Goal: Task Accomplishment & Management: Manage account settings

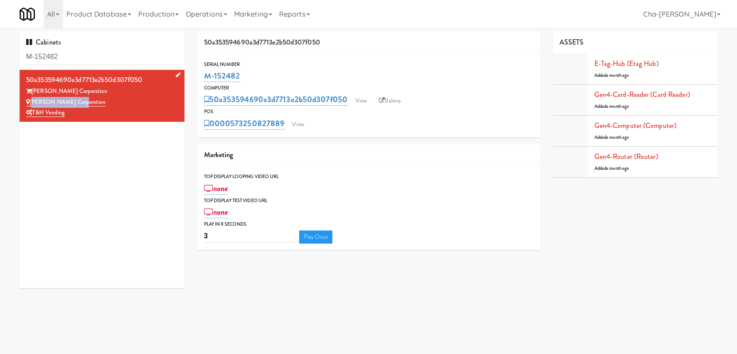
drag, startPoint x: 87, startPoint y: 105, endPoint x: 32, endPoint y: 102, distance: 55.5
click at [32, 102] on div "[PERSON_NAME] Corporation" at bounding box center [102, 102] width 152 height 11
copy link "[PERSON_NAME] Corporation"
click at [365, 100] on link "View" at bounding box center [361, 100] width 20 height 13
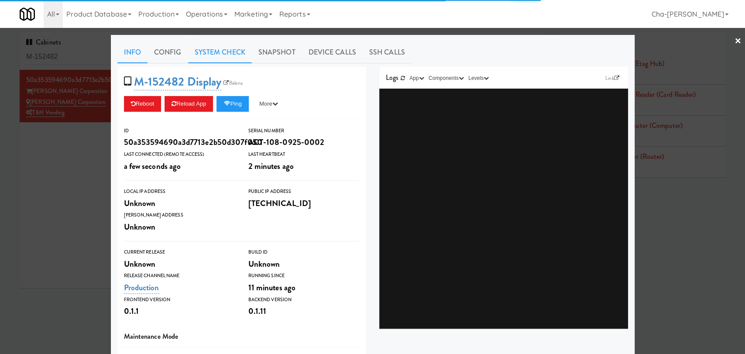
click at [217, 55] on link "System Check" at bounding box center [220, 52] width 64 height 22
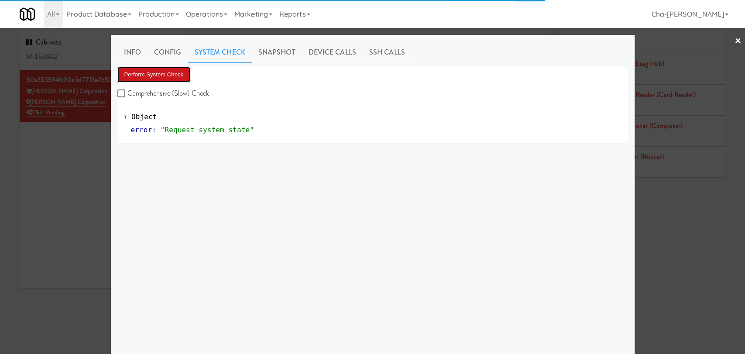
click at [152, 78] on button "Perform System Check" at bounding box center [153, 75] width 73 height 16
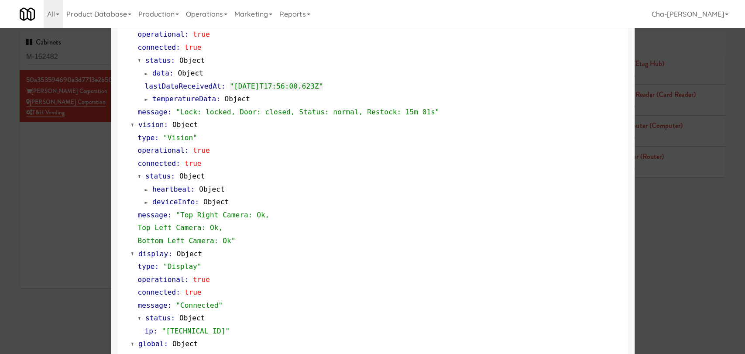
scroll to position [336, 0]
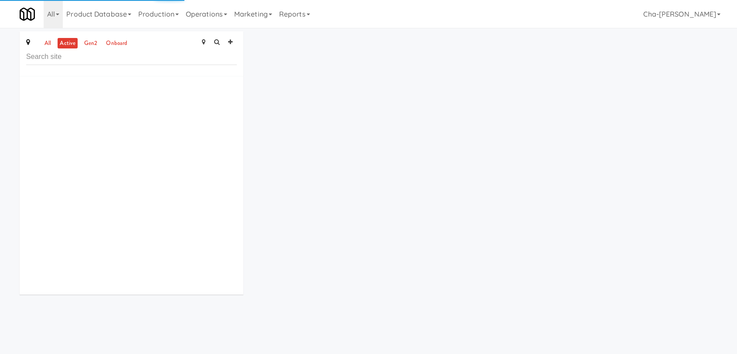
click at [49, 58] on input "text" at bounding box center [131, 57] width 211 height 16
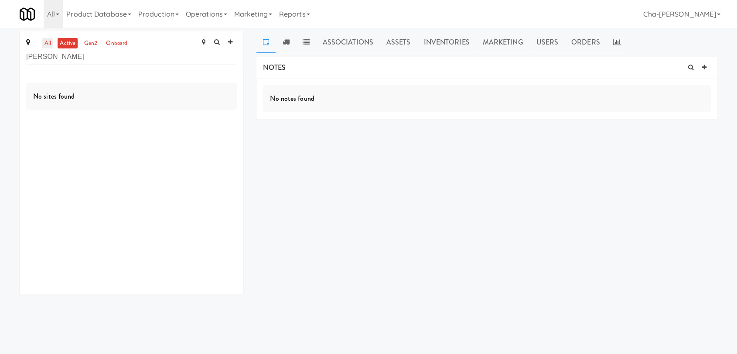
type input "[PERSON_NAME]"
click at [49, 38] on link "all" at bounding box center [47, 43] width 11 height 11
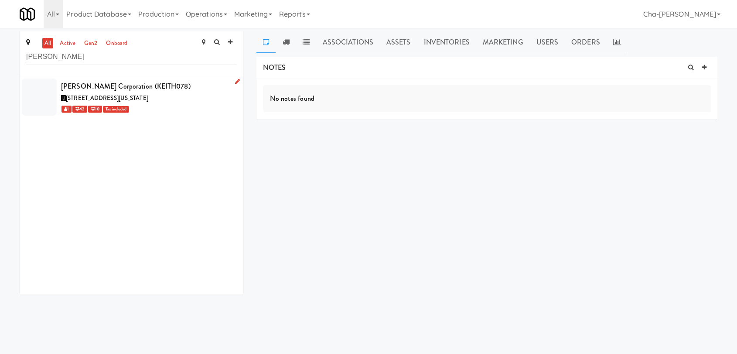
click at [235, 79] on icon at bounding box center [237, 82] width 5 height 6
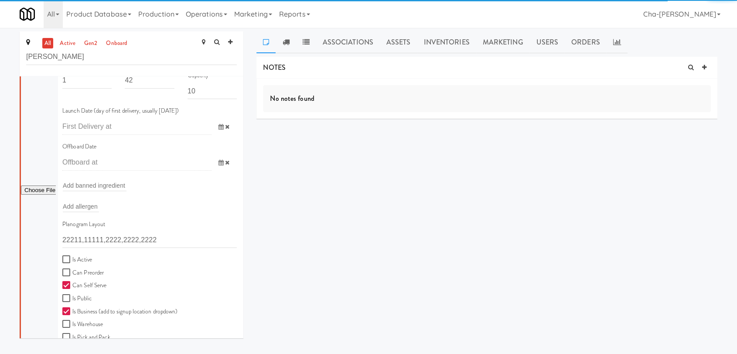
scroll to position [194, 0]
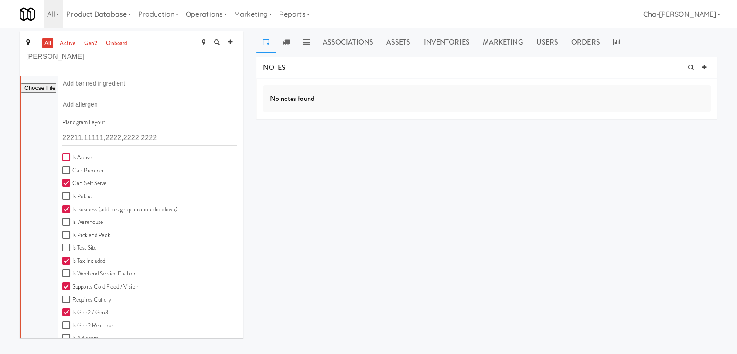
click at [66, 155] on input "Is Active" at bounding box center [67, 157] width 10 height 7
checkbox input "true"
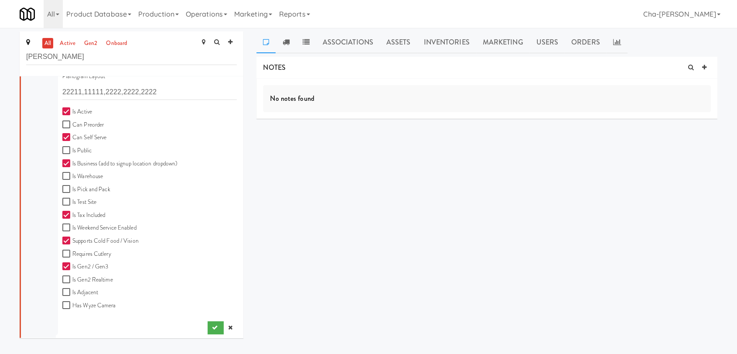
scroll to position [242, 0]
click at [212, 322] on icon "submit" at bounding box center [215, 325] width 6 height 6
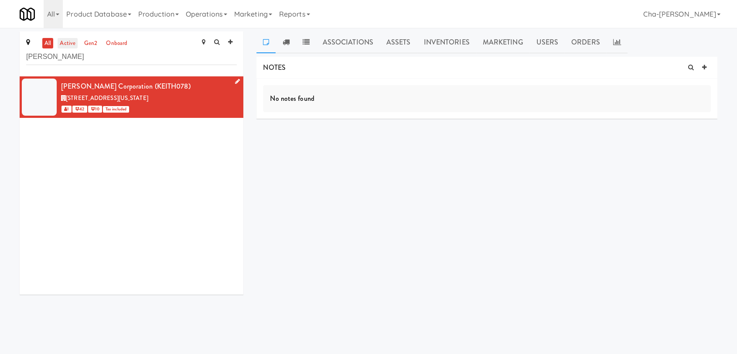
click at [65, 39] on link "active" at bounding box center [68, 43] width 20 height 11
click at [706, 67] on icon at bounding box center [704, 68] width 4 height 6
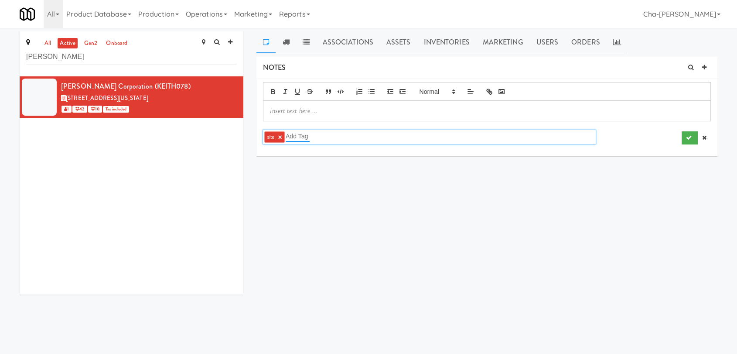
click at [297, 134] on input "text" at bounding box center [298, 135] width 24 height 11
type input "NETWORK"
click at [626, 146] on div "site × NETWORK" at bounding box center [486, 137] width 461 height 18
click at [286, 114] on p at bounding box center [487, 111] width 434 height 10
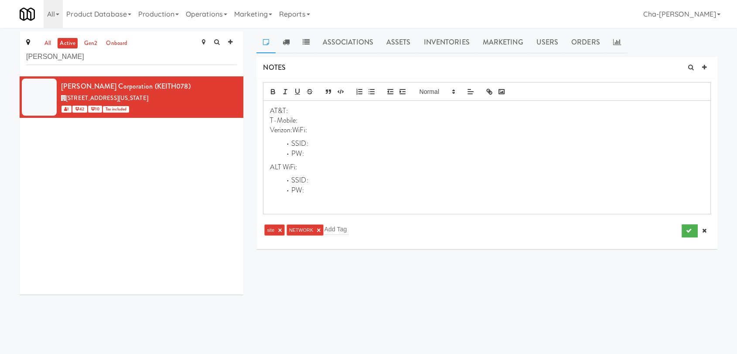
click at [311, 144] on li "SSID:" at bounding box center [492, 144] width 423 height 10
click at [313, 156] on li "PW:" at bounding box center [492, 154] width 423 height 10
click at [316, 128] on p "Verizon:WiFi:" at bounding box center [487, 130] width 434 height 10
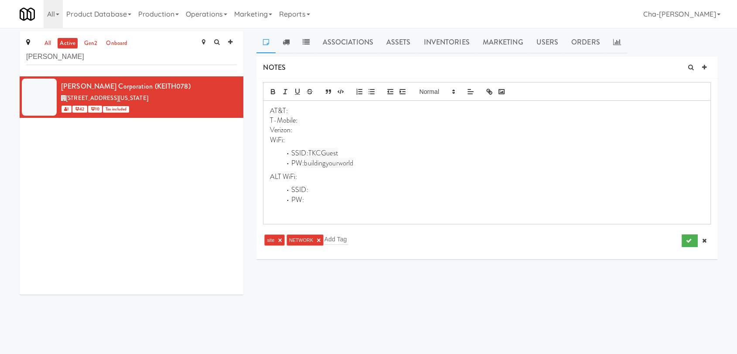
click at [315, 127] on p "Verizon:" at bounding box center [487, 130] width 434 height 10
click at [351, 99] on div at bounding box center [487, 91] width 448 height 19
click at [287, 139] on p "WiFi:" at bounding box center [487, 140] width 434 height 10
click at [427, 153] on li "SSID: TKCGuest" at bounding box center [492, 153] width 423 height 10
click at [684, 241] on button "submit" at bounding box center [690, 240] width 16 height 13
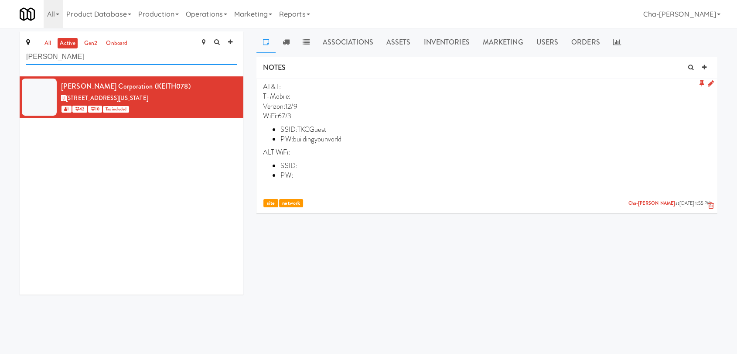
drag, startPoint x: 90, startPoint y: 59, endPoint x: 21, endPoint y: 60, distance: 69.4
click at [21, 60] on div "all active gen2 onboard Keith CorporatioN" at bounding box center [132, 53] width 224 height 45
click at [204, 11] on link "Operations" at bounding box center [206, 14] width 48 height 28
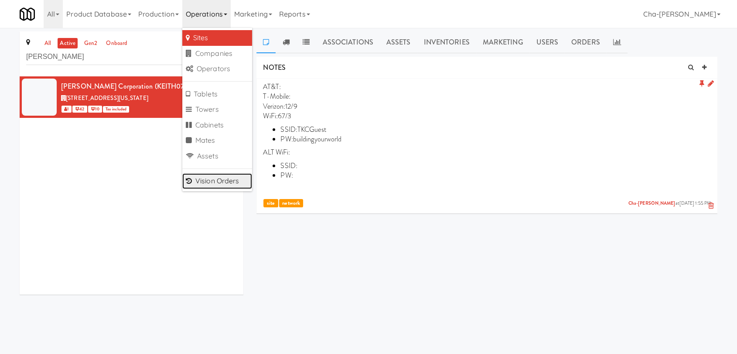
click at [228, 182] on link "Vision Orders" at bounding box center [217, 181] width 70 height 16
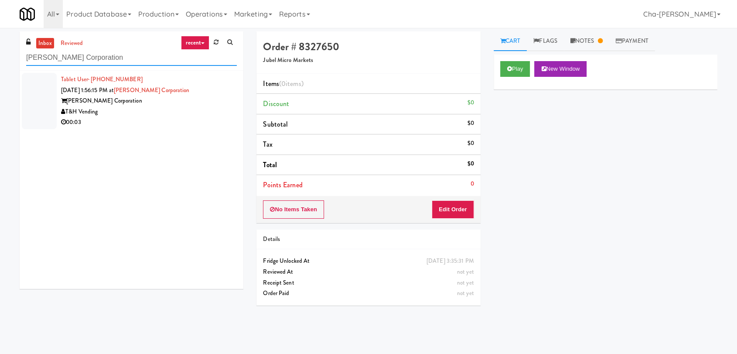
type input "[PERSON_NAME] Corporation"
click at [185, 113] on div "T&H Vending" at bounding box center [149, 111] width 176 height 11
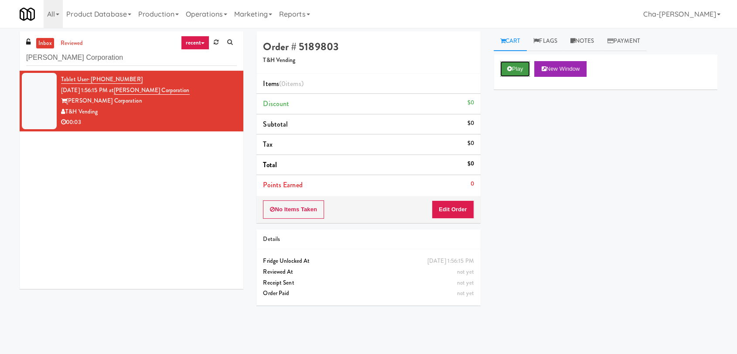
click at [509, 68] on icon at bounding box center [509, 69] width 5 height 6
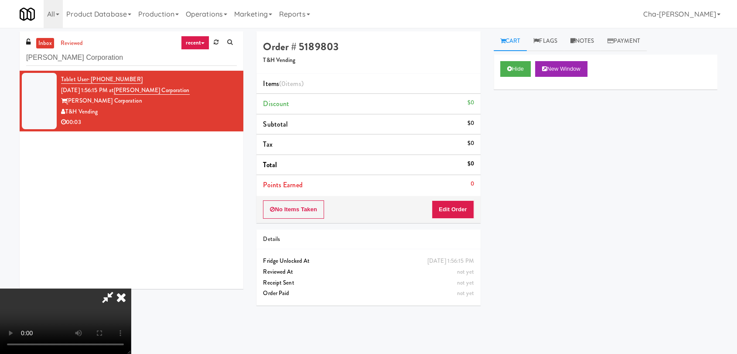
click at [131, 288] on icon at bounding box center [121, 296] width 19 height 17
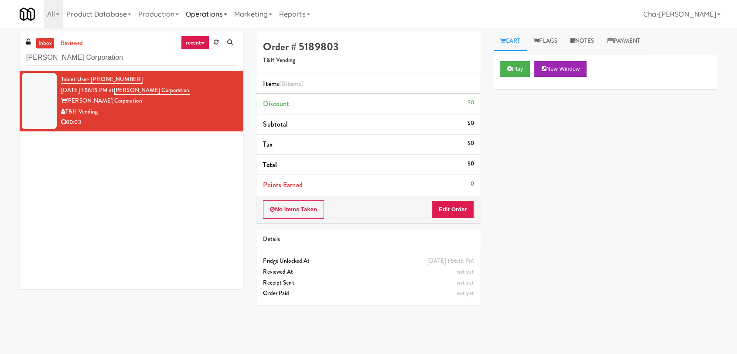
click at [208, 10] on link "Operations" at bounding box center [206, 14] width 48 height 28
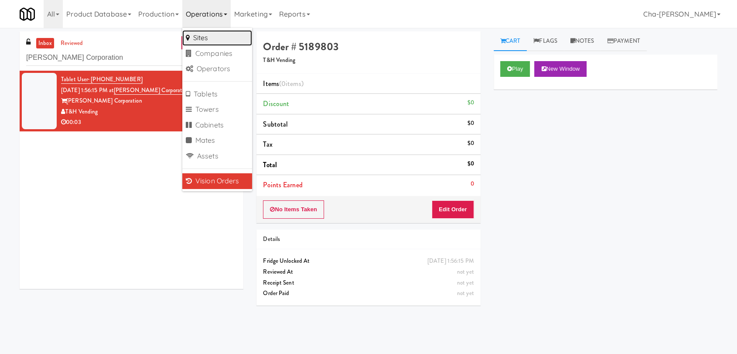
click at [208, 35] on link "Sites" at bounding box center [217, 38] width 70 height 16
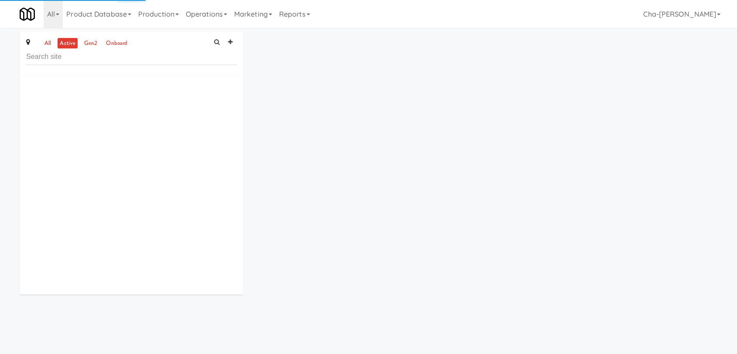
click at [43, 37] on div "all active gen2 onboard" at bounding box center [132, 53] width 224 height 45
click at [46, 38] on link "all" at bounding box center [47, 43] width 11 height 11
click at [66, 56] on input "text" at bounding box center [131, 57] width 211 height 16
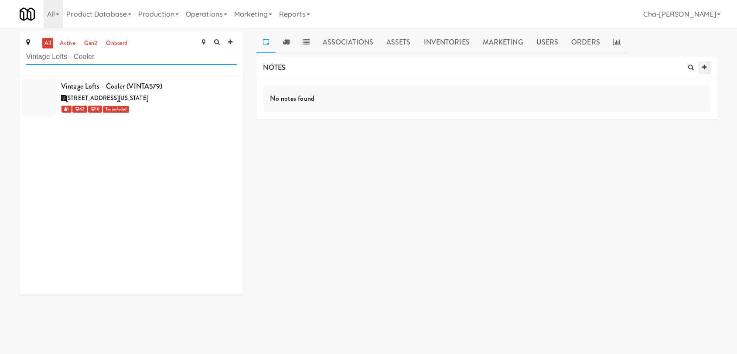
type input "Vintage Lofts - Cooler"
click at [707, 66] on link at bounding box center [704, 67] width 13 height 13
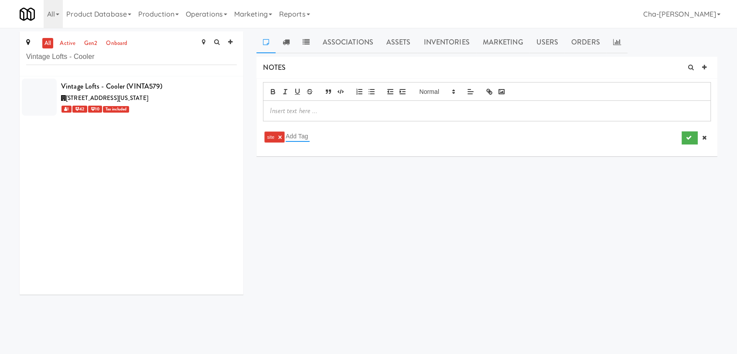
drag, startPoint x: 285, startPoint y: 134, endPoint x: 290, endPoint y: 132, distance: 5.7
click at [290, 132] on input "text" at bounding box center [298, 135] width 24 height 11
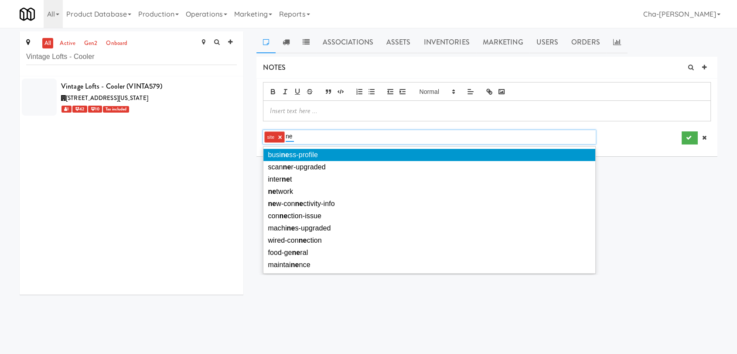
type input "n"
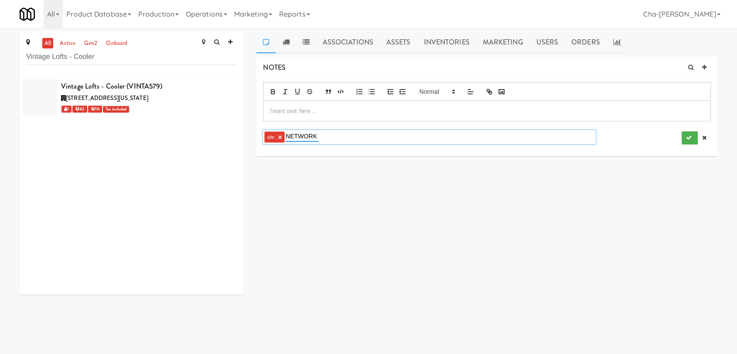
type input "NETWORK"
click at [348, 122] on div "site × NETWORK" at bounding box center [487, 114] width 448 height 64
click at [287, 111] on p at bounding box center [487, 111] width 434 height 10
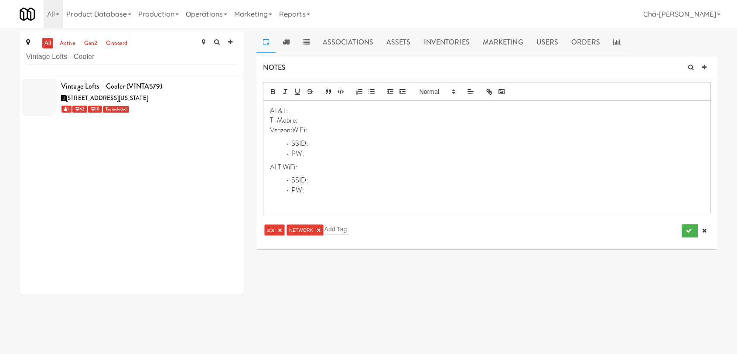
click at [293, 127] on p "Verizon:WiFi:" at bounding box center [487, 130] width 434 height 10
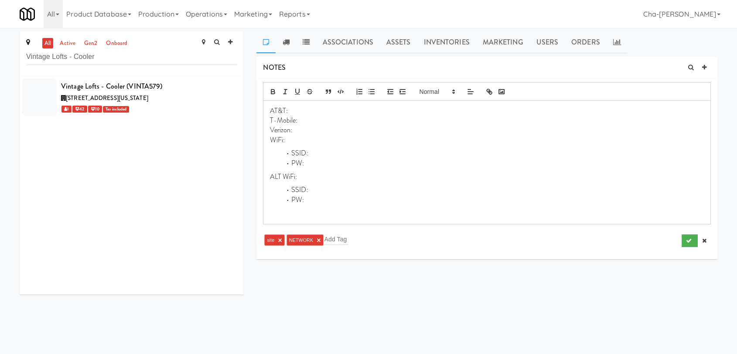
click at [305, 119] on p "T-Mobile:" at bounding box center [487, 121] width 434 height 10
click at [687, 236] on button "submit" at bounding box center [690, 240] width 16 height 13
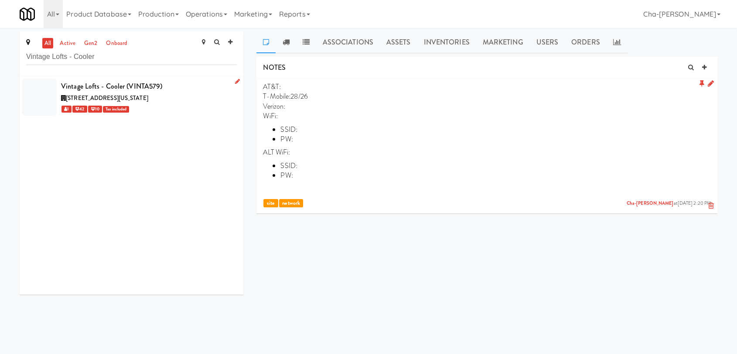
click at [232, 81] on link at bounding box center [236, 81] width 8 height 11
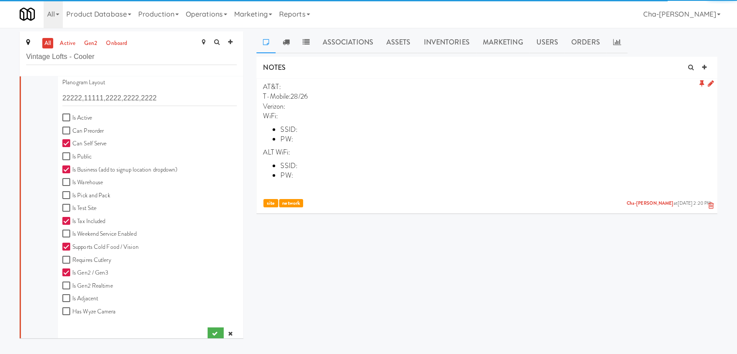
scroll to position [242, 0]
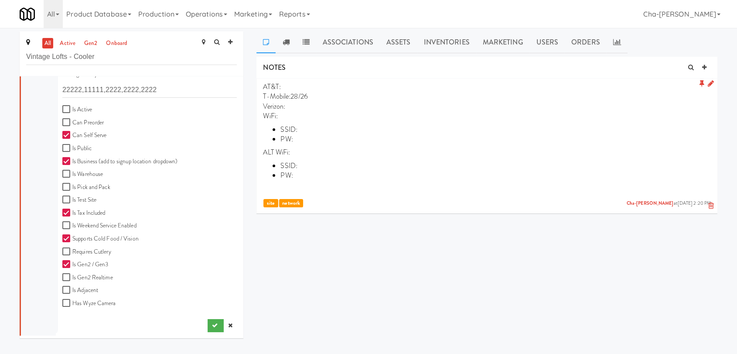
click at [74, 106] on label "Is Active" at bounding box center [77, 109] width 30 height 11
click at [72, 106] on input "Is Active" at bounding box center [67, 109] width 10 height 7
checkbox input "true"
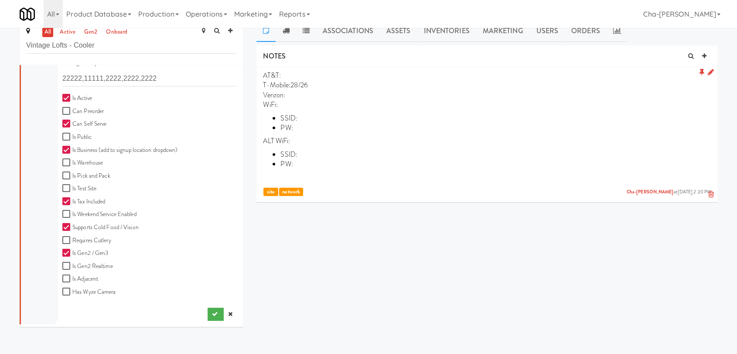
scroll to position [28, 0]
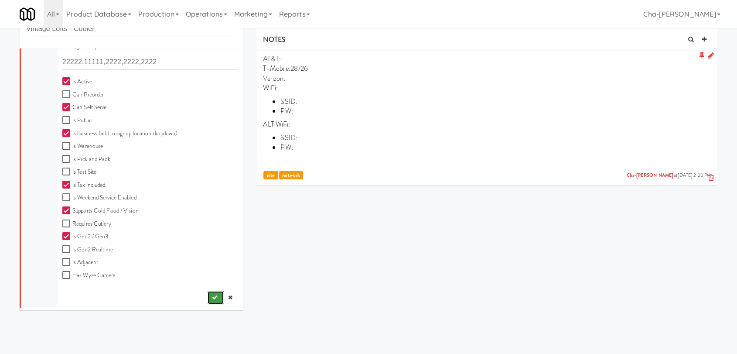
click at [208, 292] on button "submit" at bounding box center [216, 297] width 16 height 13
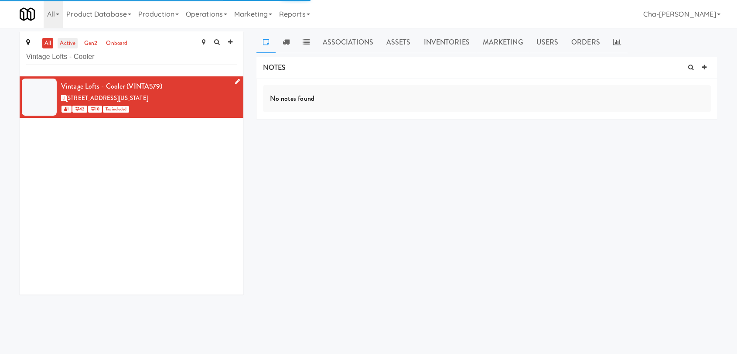
click at [61, 41] on link "active" at bounding box center [68, 43] width 20 height 11
click at [212, 7] on link "Operations" at bounding box center [206, 14] width 48 height 28
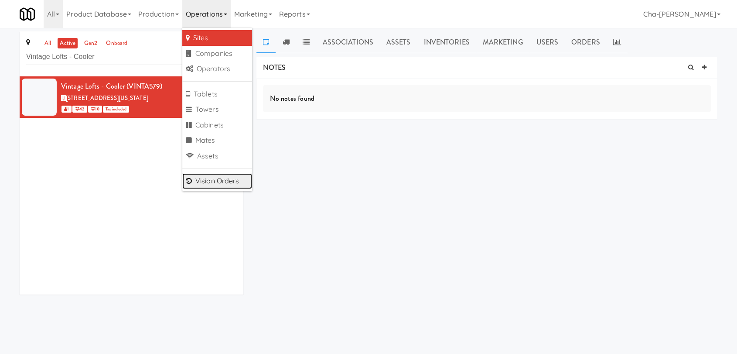
click at [226, 182] on link "Vision Orders" at bounding box center [217, 181] width 70 height 16
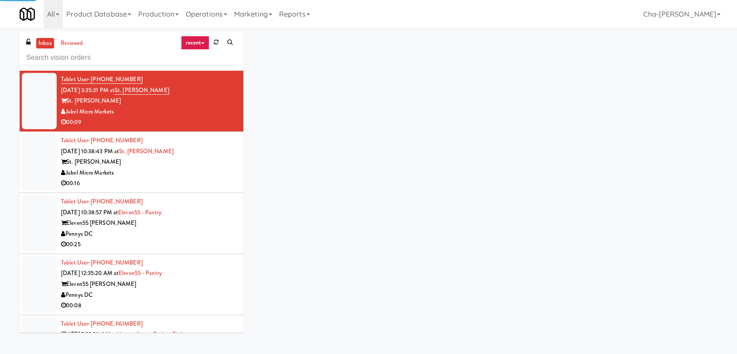
click at [100, 65] on input "text" at bounding box center [131, 58] width 211 height 16
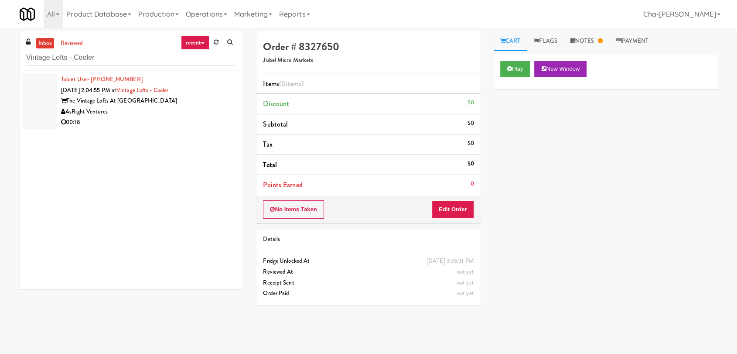
type input "Vintage Lofts - Cooler"
click at [181, 119] on div "00:18" at bounding box center [149, 122] width 176 height 11
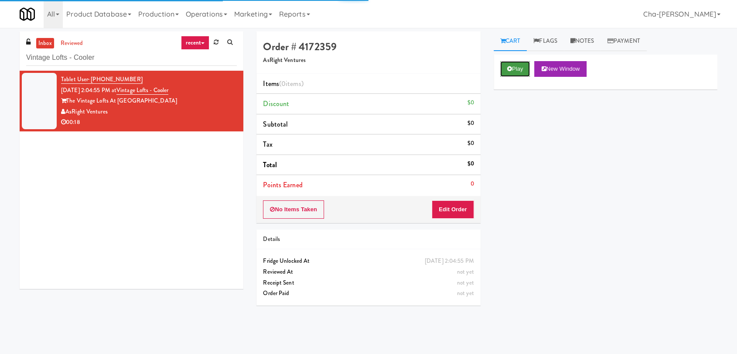
click at [506, 67] on button "Play" at bounding box center [515, 69] width 30 height 16
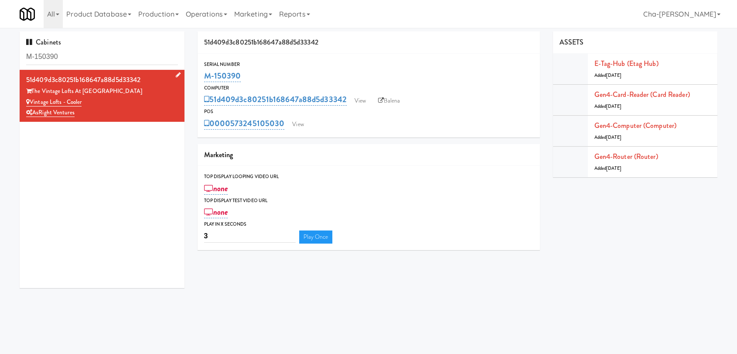
drag, startPoint x: 96, startPoint y: 102, endPoint x: 32, endPoint y: 99, distance: 63.8
click at [32, 99] on div "Vintage Lofts - Cooler" at bounding box center [102, 102] width 152 height 11
copy link "Vintage Lofts - Cooler"
click at [362, 99] on link "View" at bounding box center [360, 100] width 20 height 13
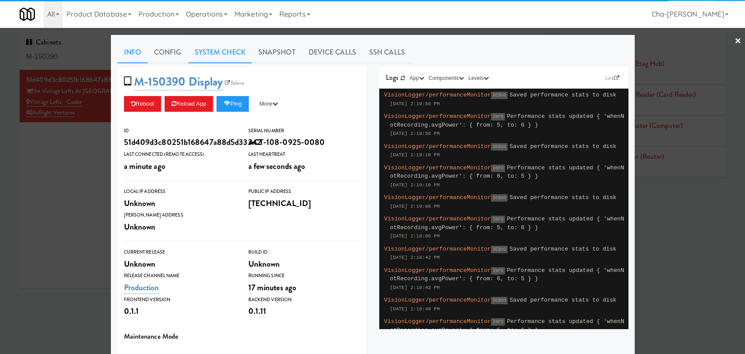
click at [222, 58] on link "System Check" at bounding box center [220, 52] width 64 height 22
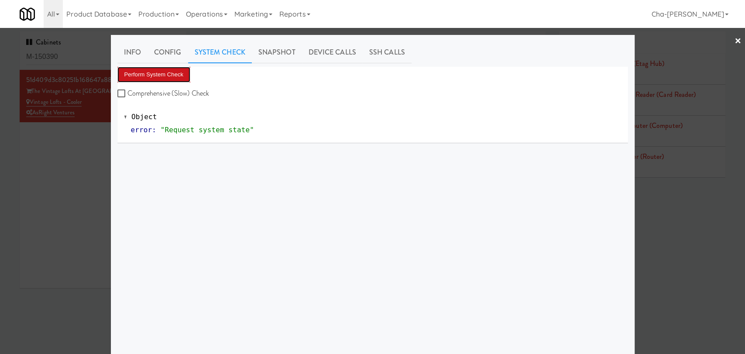
click at [138, 75] on button "Perform System Check" at bounding box center [153, 75] width 73 height 16
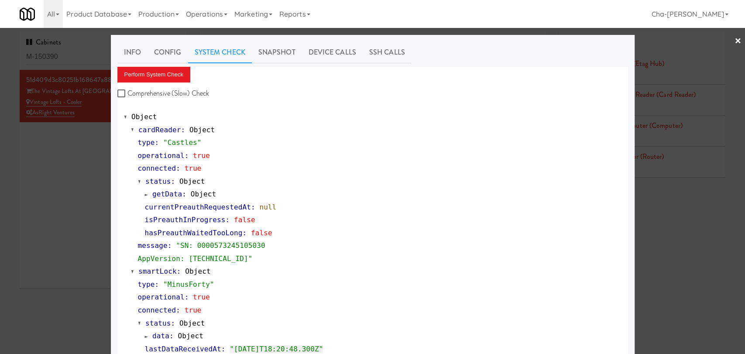
click at [34, 169] on div at bounding box center [372, 177] width 745 height 354
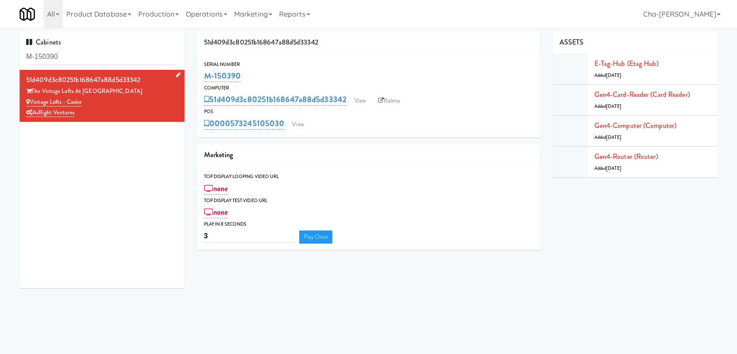
drag, startPoint x: 85, startPoint y: 101, endPoint x: 31, endPoint y: 98, distance: 54.2
click at [31, 98] on div "Vintage Lofts - Cooler" at bounding box center [102, 102] width 152 height 11
copy link "Vintage Lofts - Cooler"
click at [355, 93] on div "51d409d3c80251b168647a88d5d33342 View Balena" at bounding box center [368, 99] width 329 height 15
click at [358, 99] on link "View" at bounding box center [360, 100] width 20 height 13
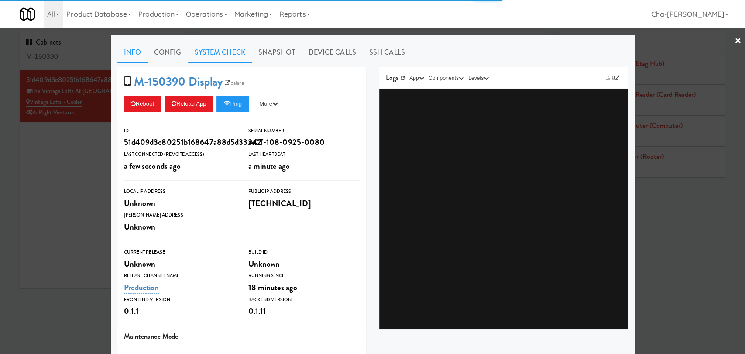
click at [210, 44] on link "System Check" at bounding box center [220, 52] width 64 height 22
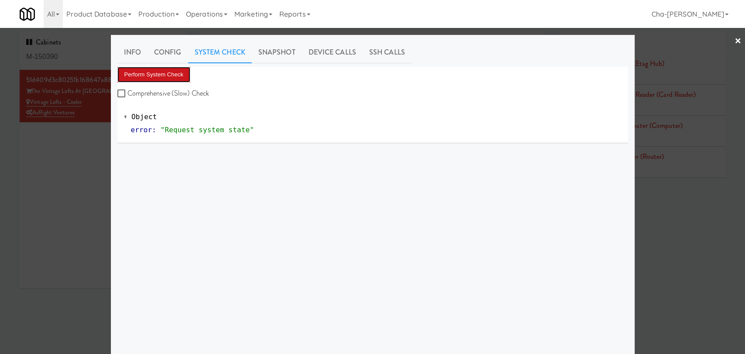
click at [160, 73] on button "Perform System Check" at bounding box center [153, 75] width 73 height 16
